Goal: Task Accomplishment & Management: Use online tool/utility

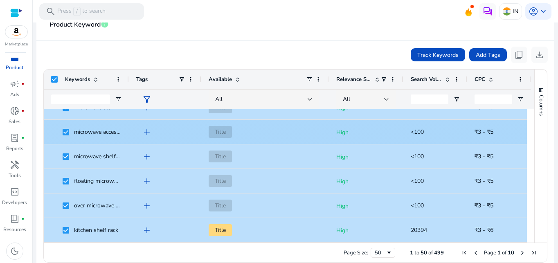
scroll to position [153, 0]
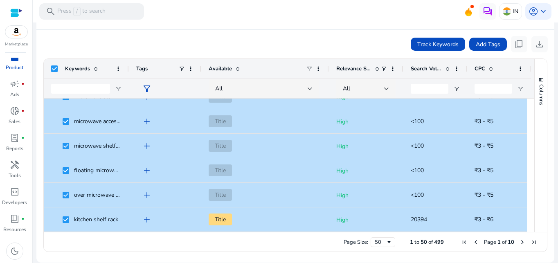
click at [259, 39] on div "Track Keywords Add Tags content_copy download" at bounding box center [295, 44] width 504 height 16
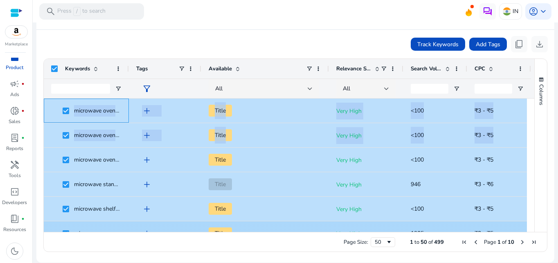
scroll to position [61, 0]
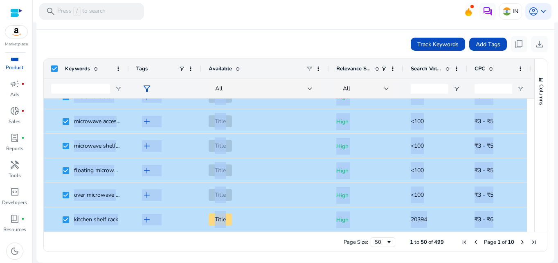
drag, startPoint x: 50, startPoint y: 102, endPoint x: 507, endPoint y: 279, distance: 490.5
click at [507, 262] on html "We recommend switching to desktop view for the best experience. Marketplace inv…" at bounding box center [279, 131] width 558 height 263
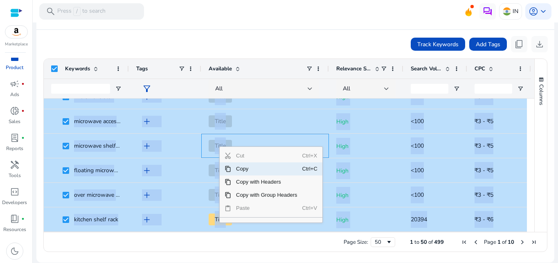
click at [228, 168] on span "Context Menu" at bounding box center [227, 169] width 7 height 7
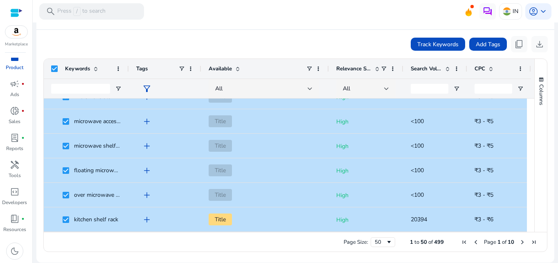
click at [249, 38] on div "Track Keywords Add Tags content_copy download" at bounding box center [295, 44] width 504 height 16
click at [519, 68] on span at bounding box center [520, 68] width 7 height 7
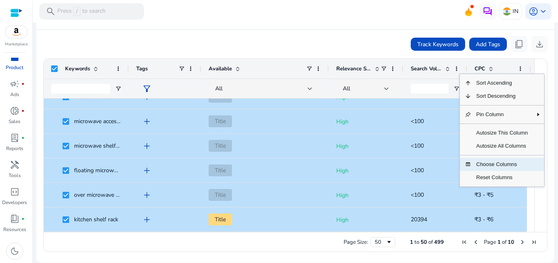
click at [488, 163] on span "Choose Columns" at bounding box center [501, 164] width 61 height 13
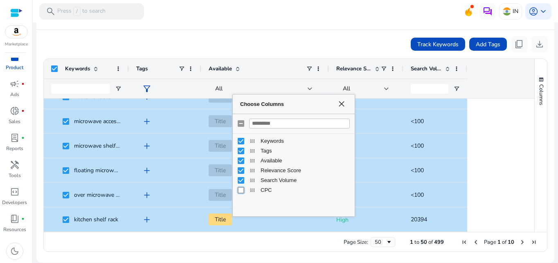
click at [342, 103] on span "Choose Columns" at bounding box center [341, 104] width 7 height 7
